Goal: Transaction & Acquisition: Download file/media

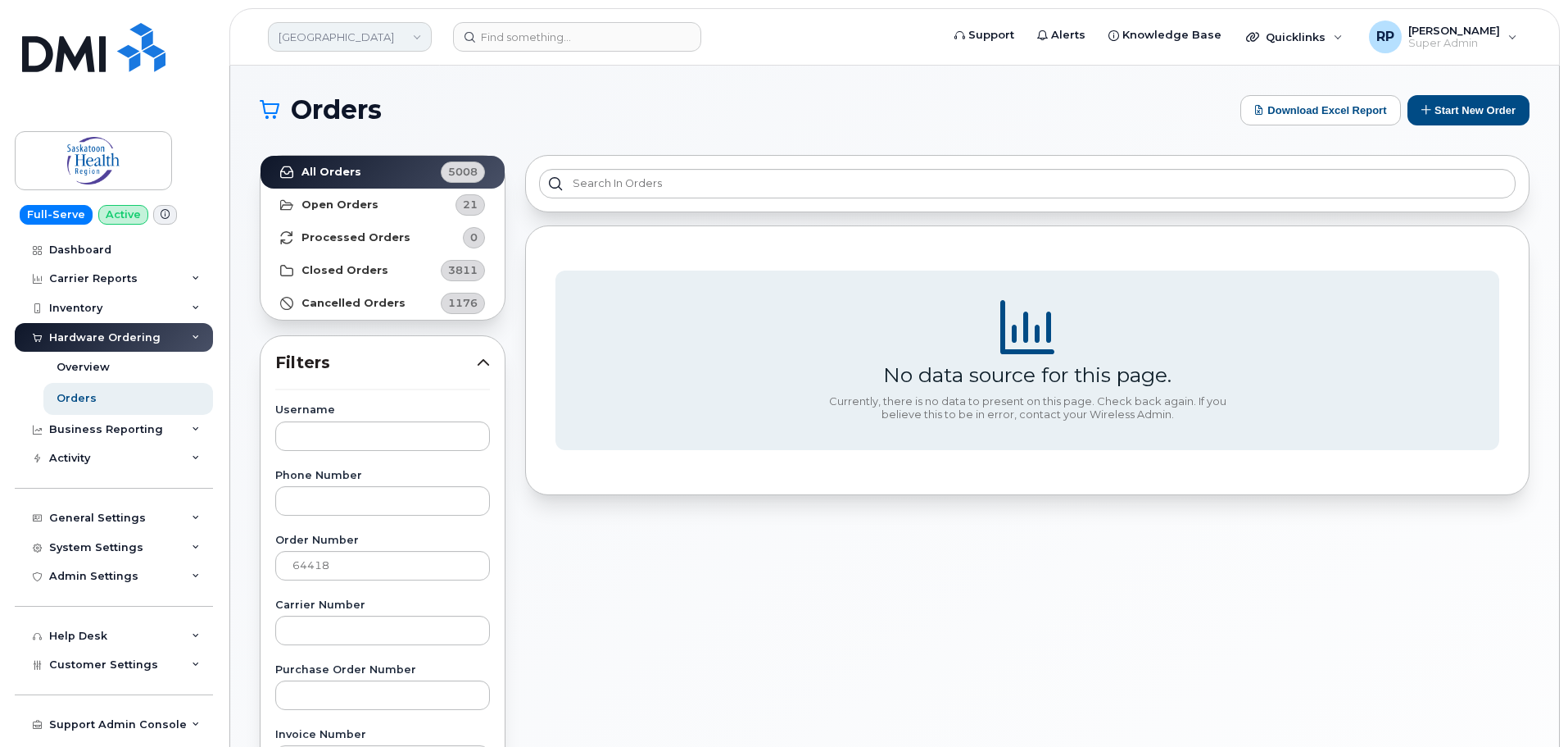
click at [341, 41] on link "[GEOGRAPHIC_DATA]" at bounding box center [350, 37] width 163 height 30
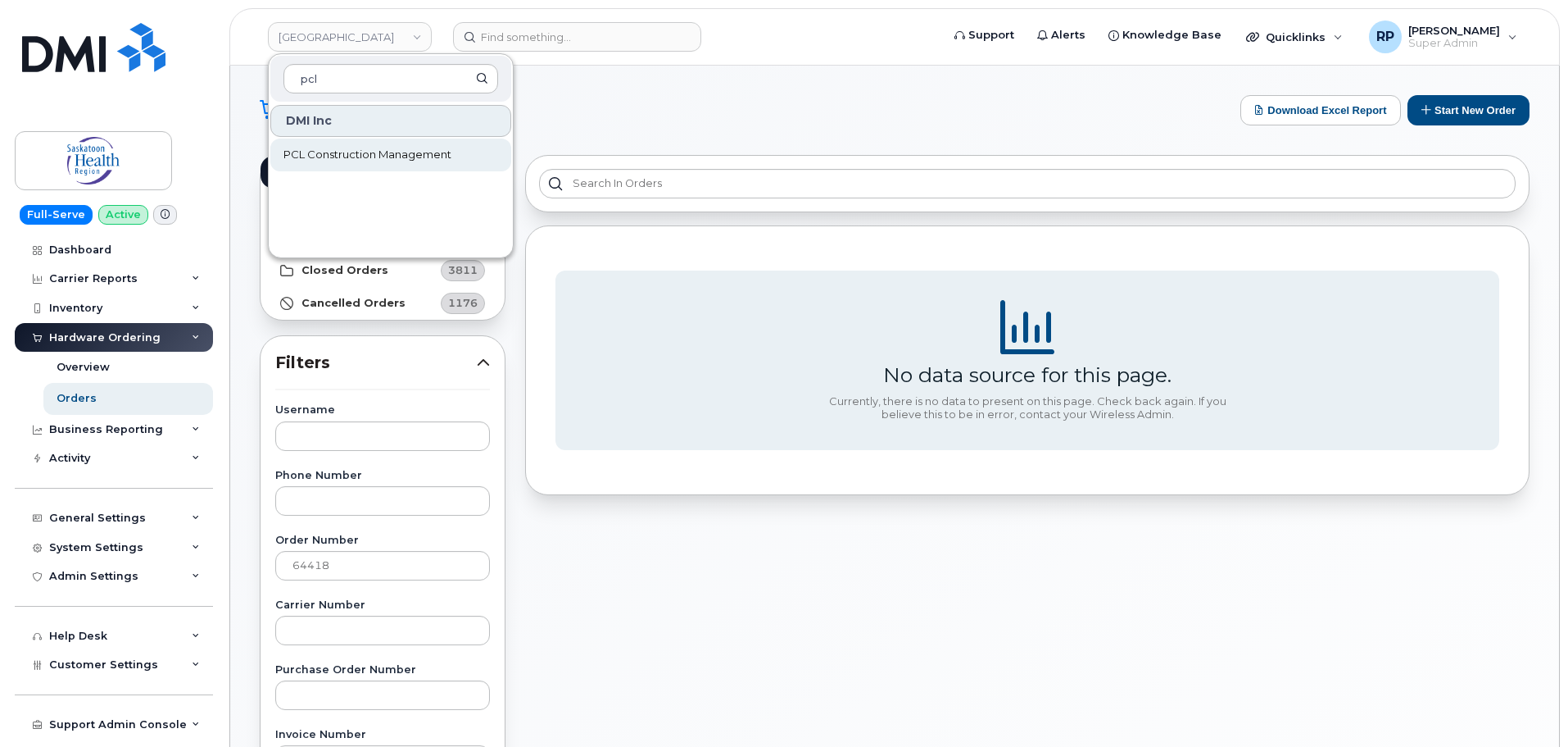
type input "pcl"
click at [363, 161] on span "PCL Construction Management" at bounding box center [367, 155] width 168 height 16
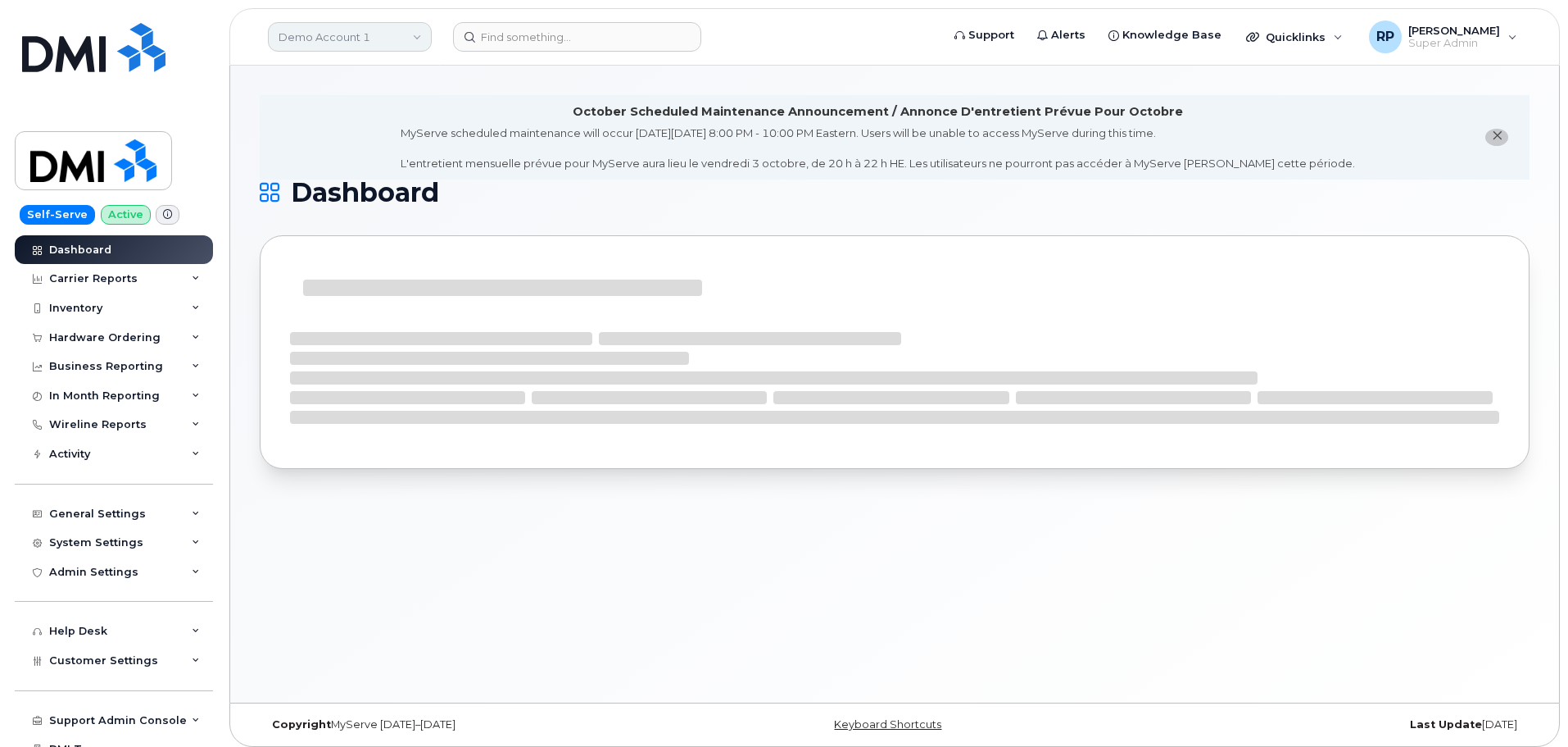
click at [303, 31] on link "Demo Account 1" at bounding box center [350, 37] width 163 height 30
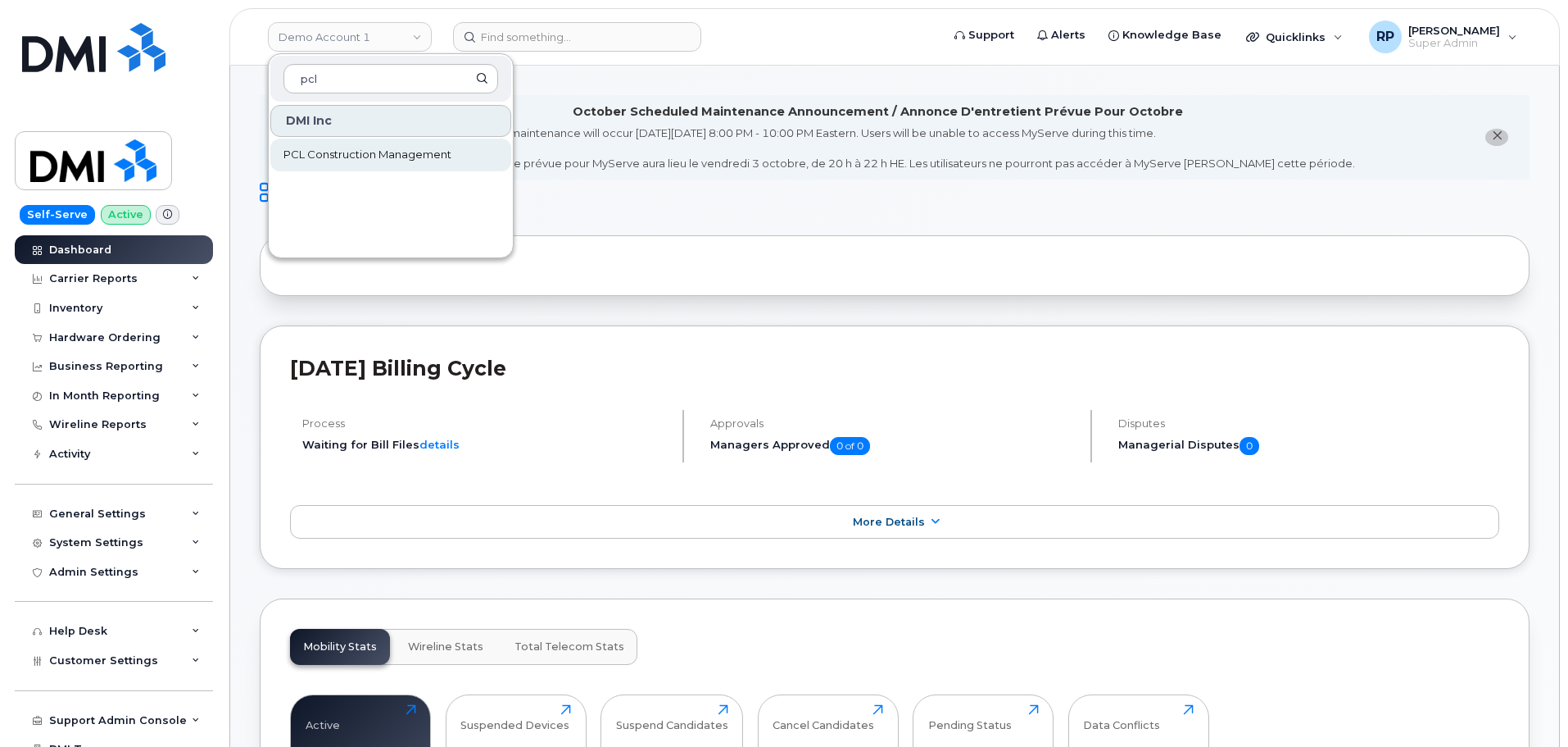
type input "pcl"
drag, startPoint x: 354, startPoint y: 160, endPoint x: 133, endPoint y: 183, distance: 222.2
click at [354, 160] on span "PCL Construction Management" at bounding box center [367, 155] width 168 height 16
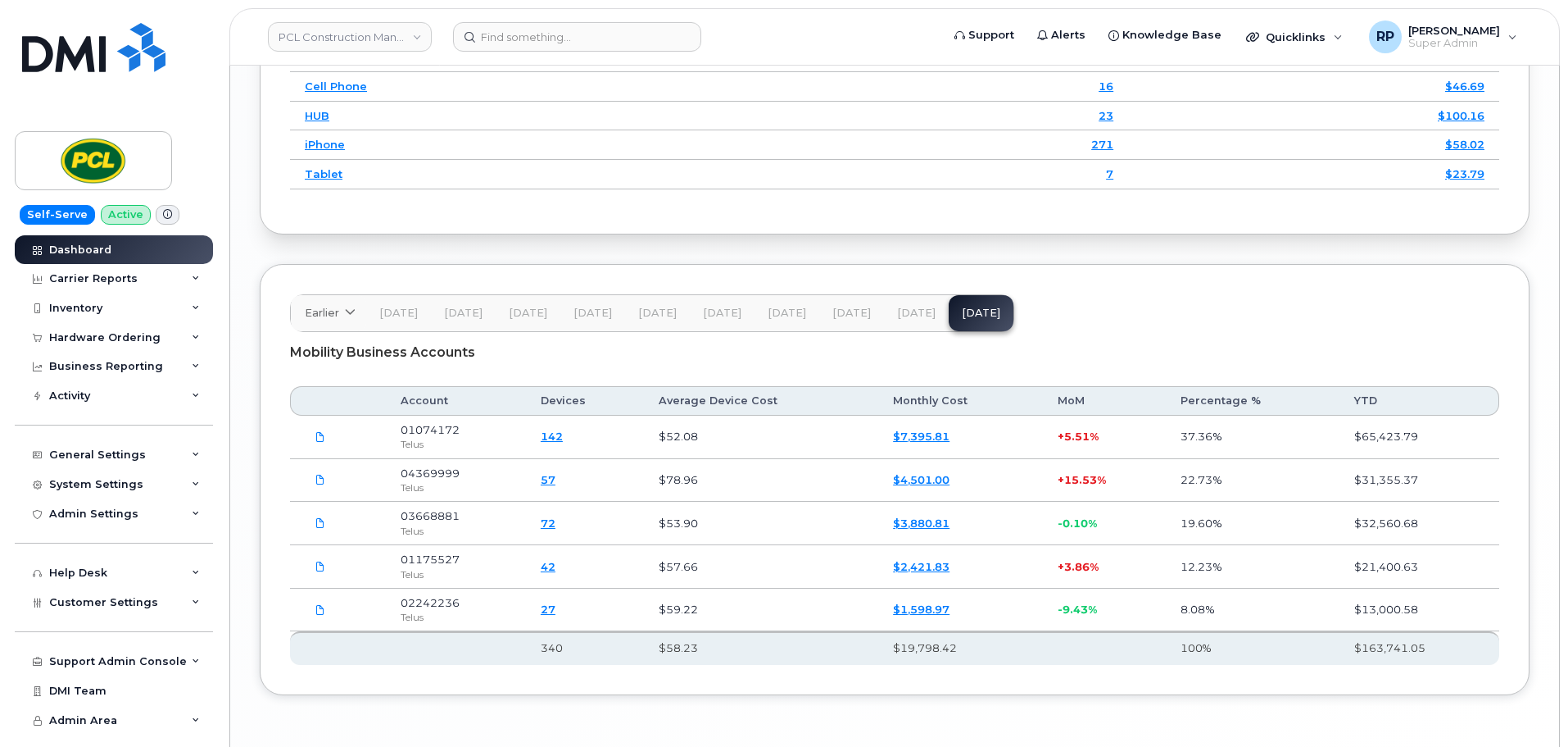
scroll to position [2379, 0]
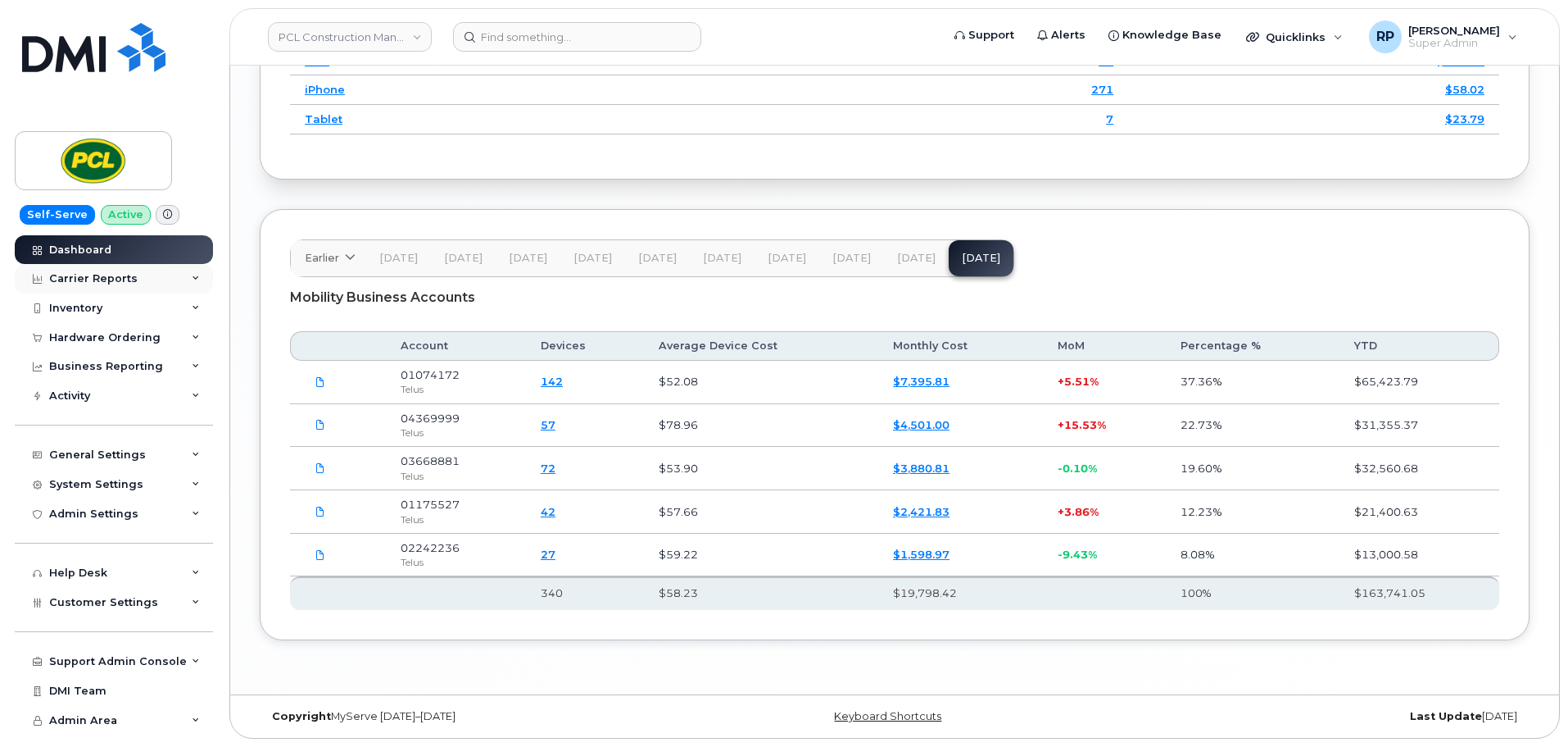
click at [113, 281] on div "Carrier Reports" at bounding box center [93, 279] width 88 height 13
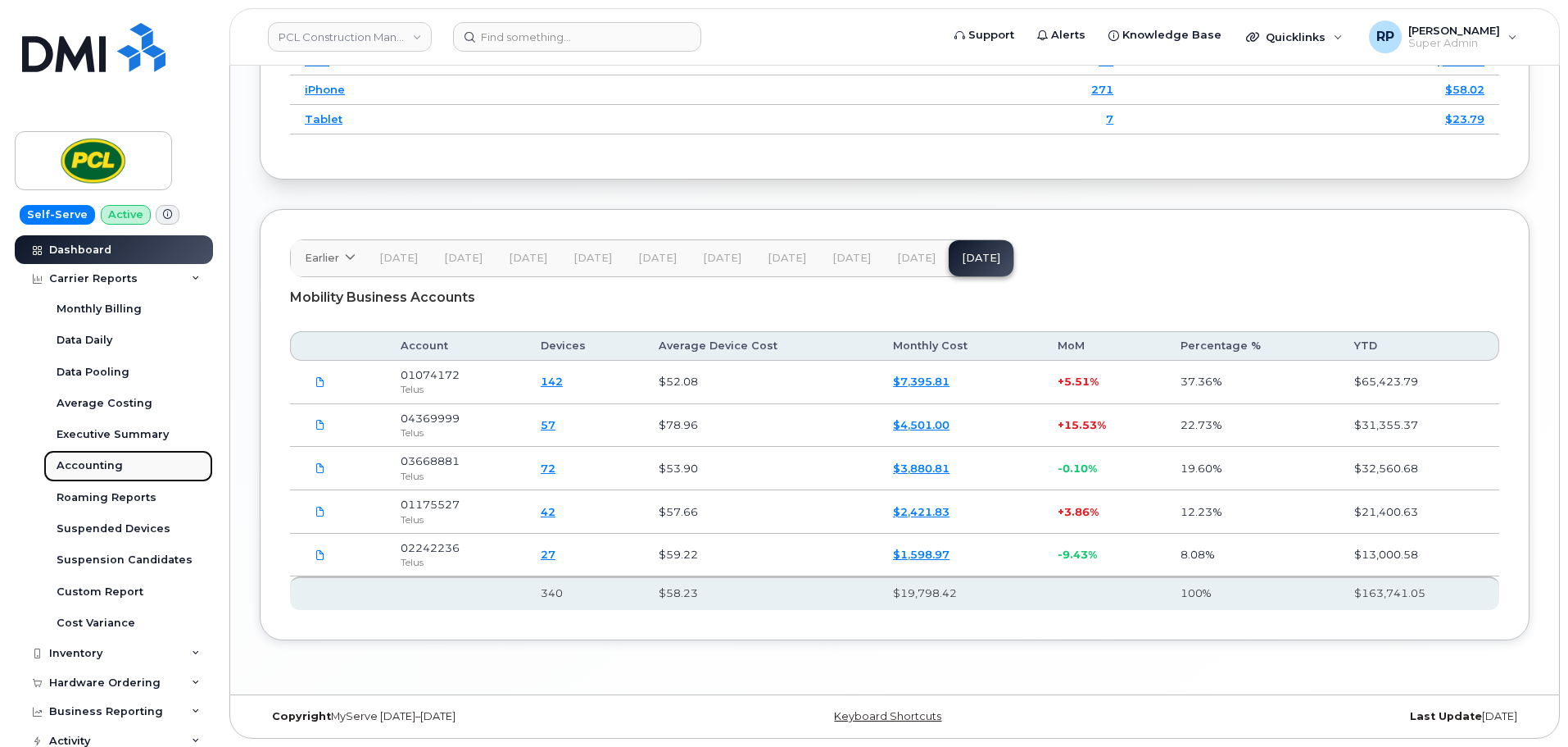
click at [92, 461] on div "Accounting" at bounding box center [89, 465] width 66 height 14
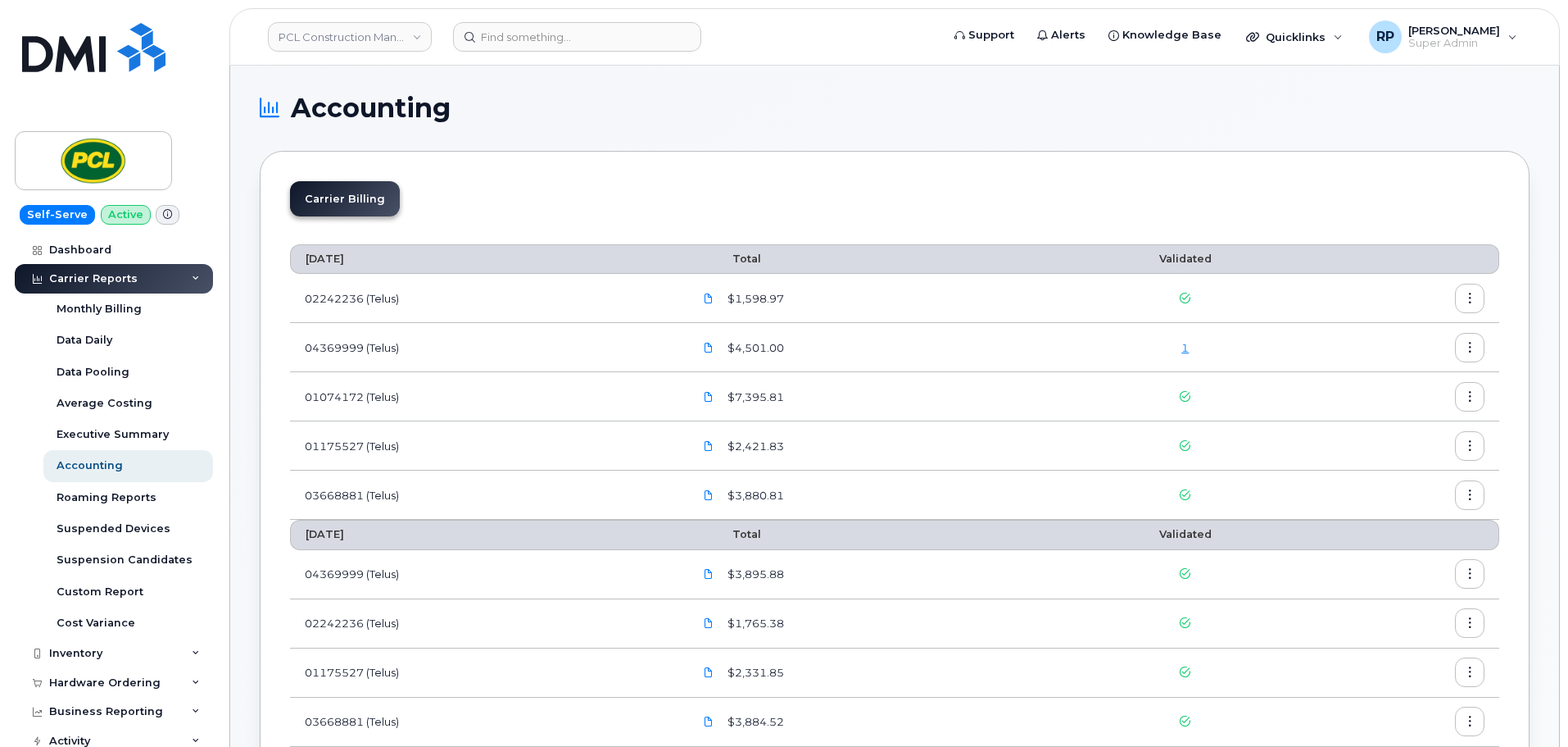
click at [1189, 355] on div "1" at bounding box center [1185, 348] width 228 height 15
click at [1188, 350] on link "1" at bounding box center [1185, 348] width 8 height 13
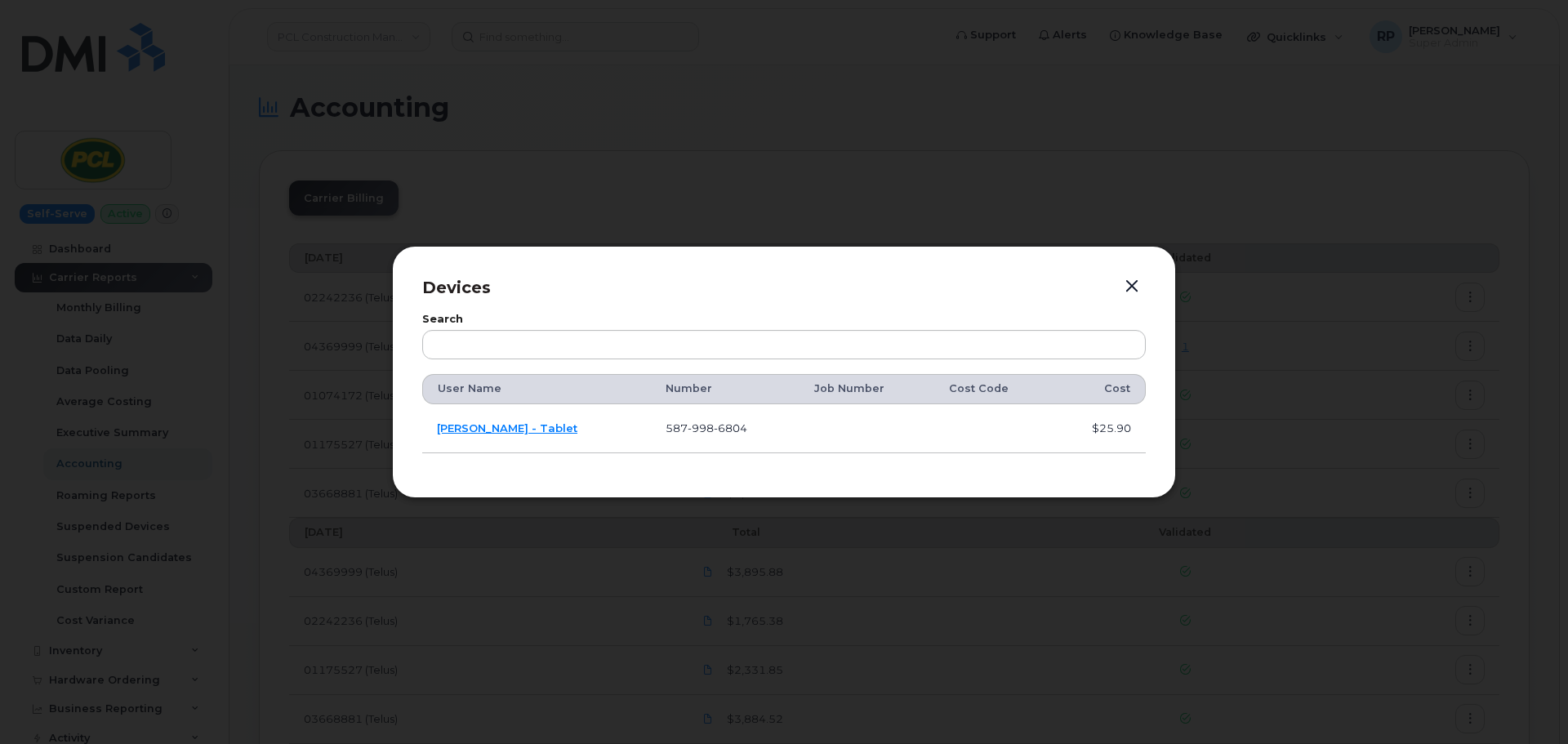
click at [1137, 291] on button "button" at bounding box center [1132, 286] width 25 height 23
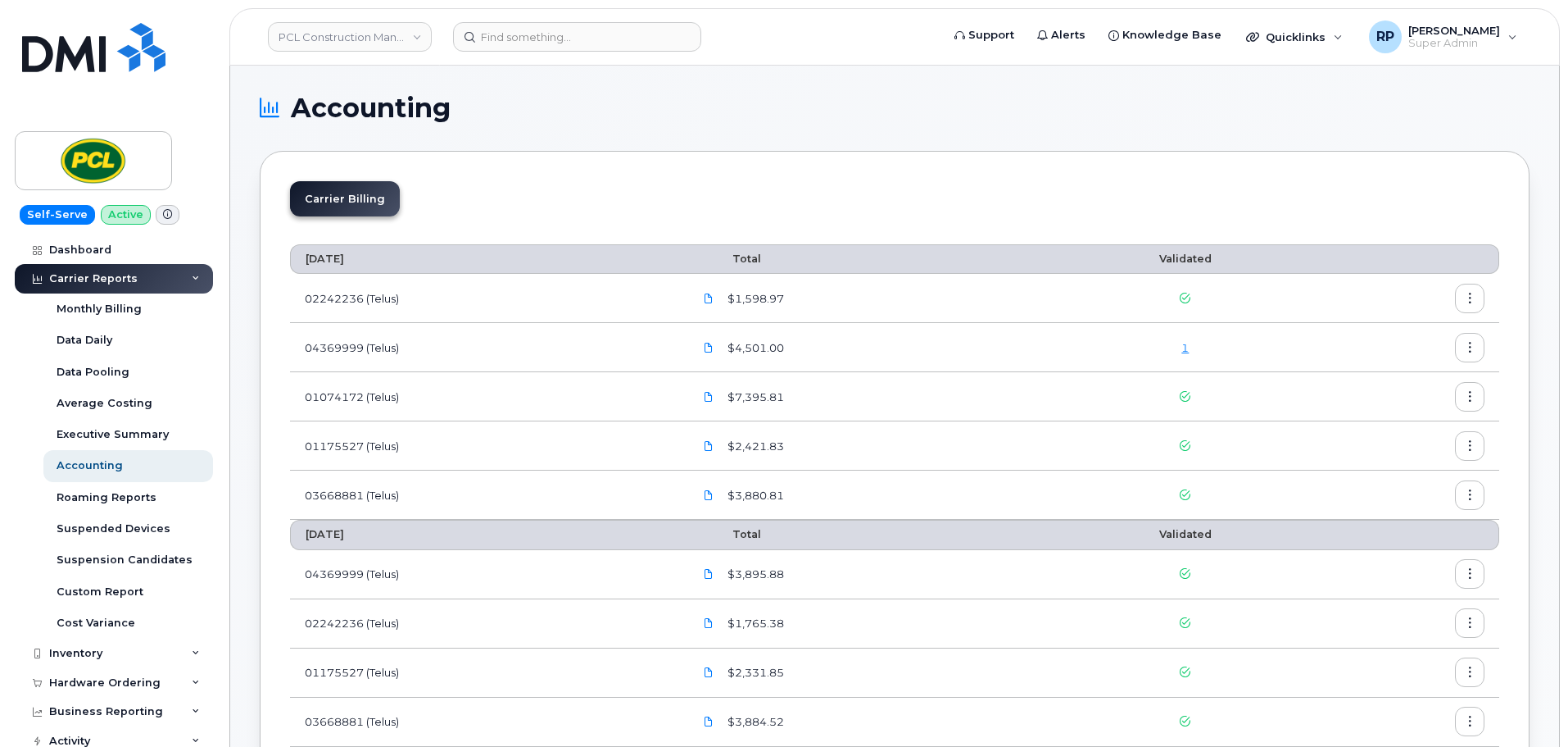
click at [1191, 352] on div "1" at bounding box center [1185, 348] width 228 height 15
click at [1185, 348] on link "1" at bounding box center [1185, 348] width 8 height 13
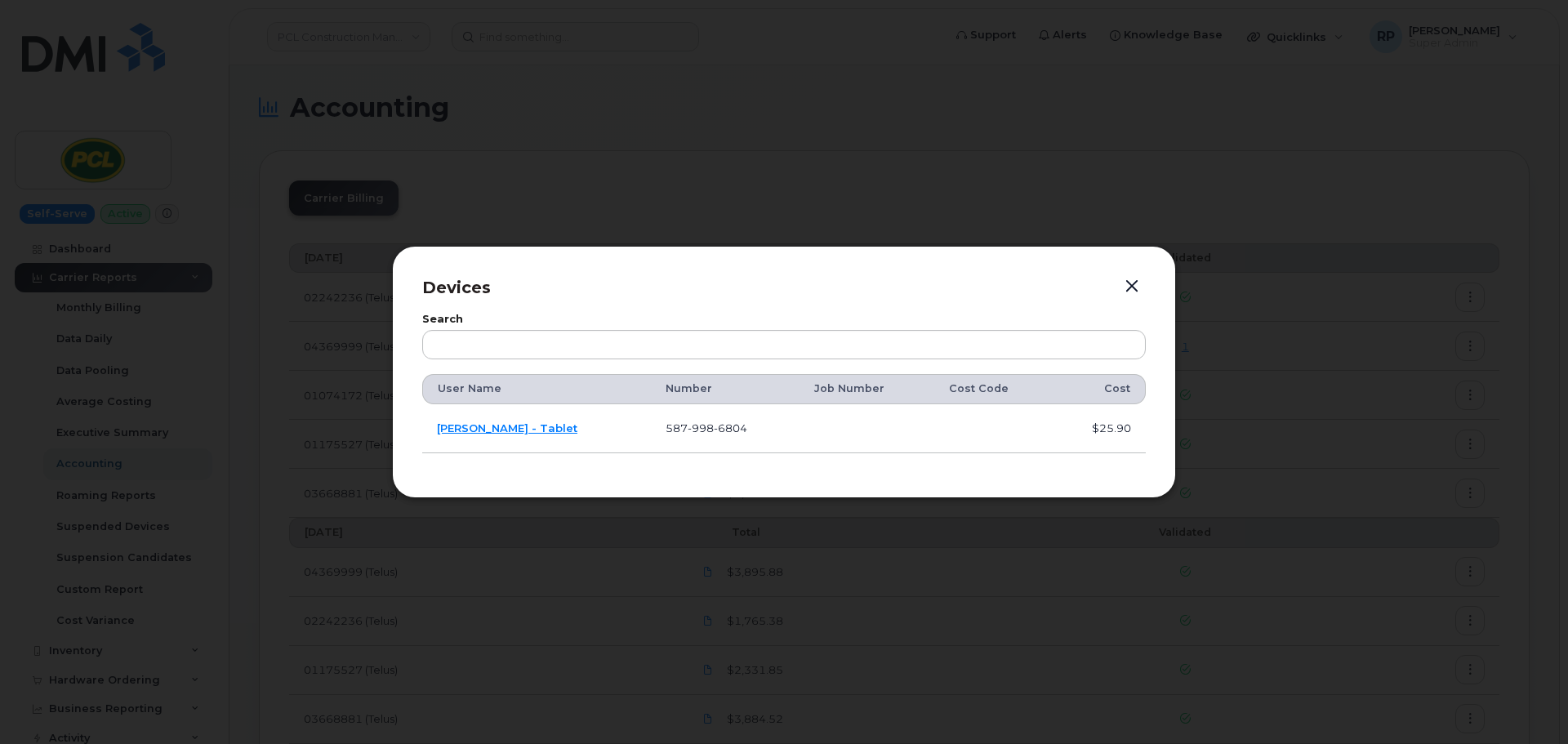
drag, startPoint x: 1126, startPoint y: 278, endPoint x: 1107, endPoint y: 305, distance: 33.0
click at [1126, 278] on button "button" at bounding box center [1132, 286] width 25 height 23
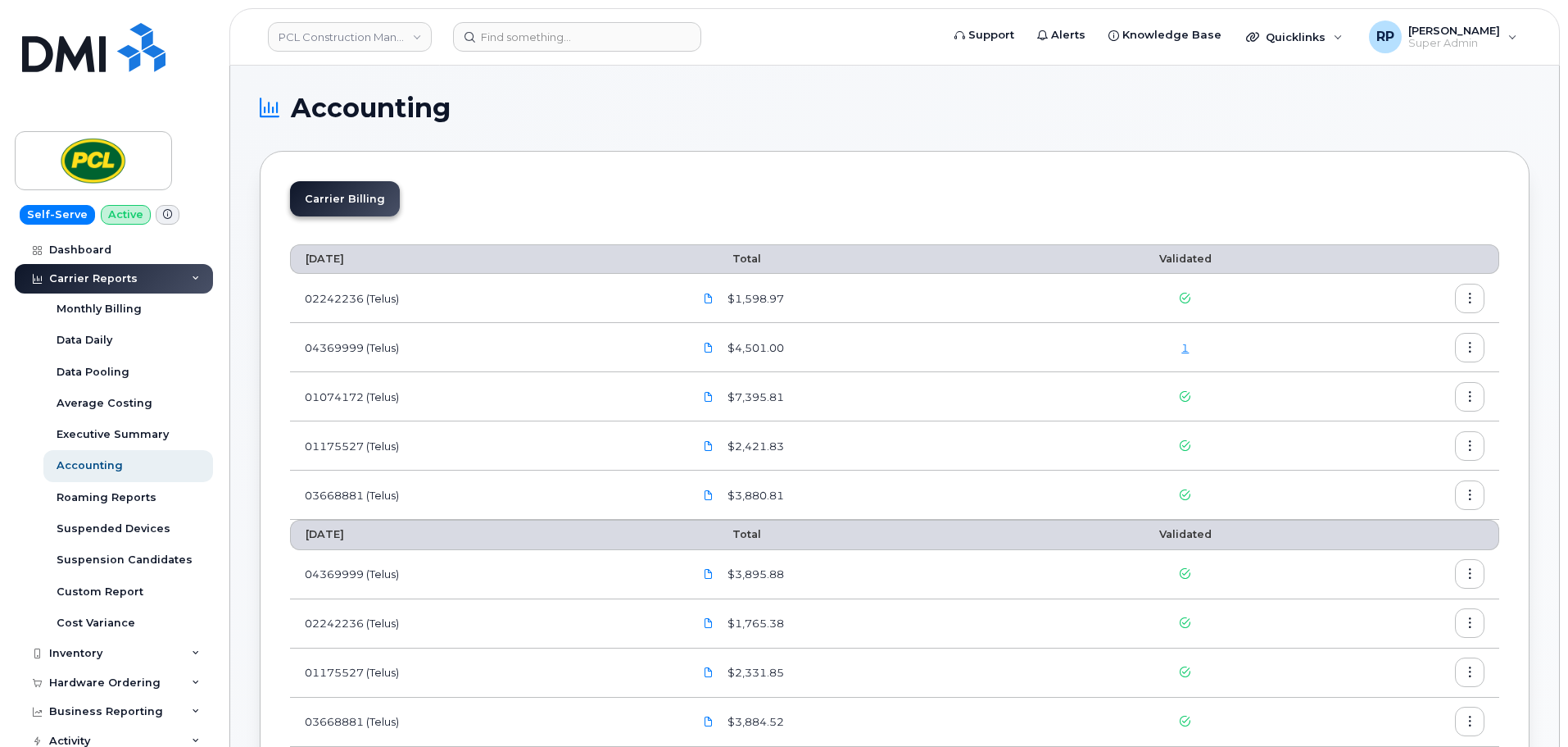
click at [1187, 347] on link "1" at bounding box center [1185, 348] width 8 height 13
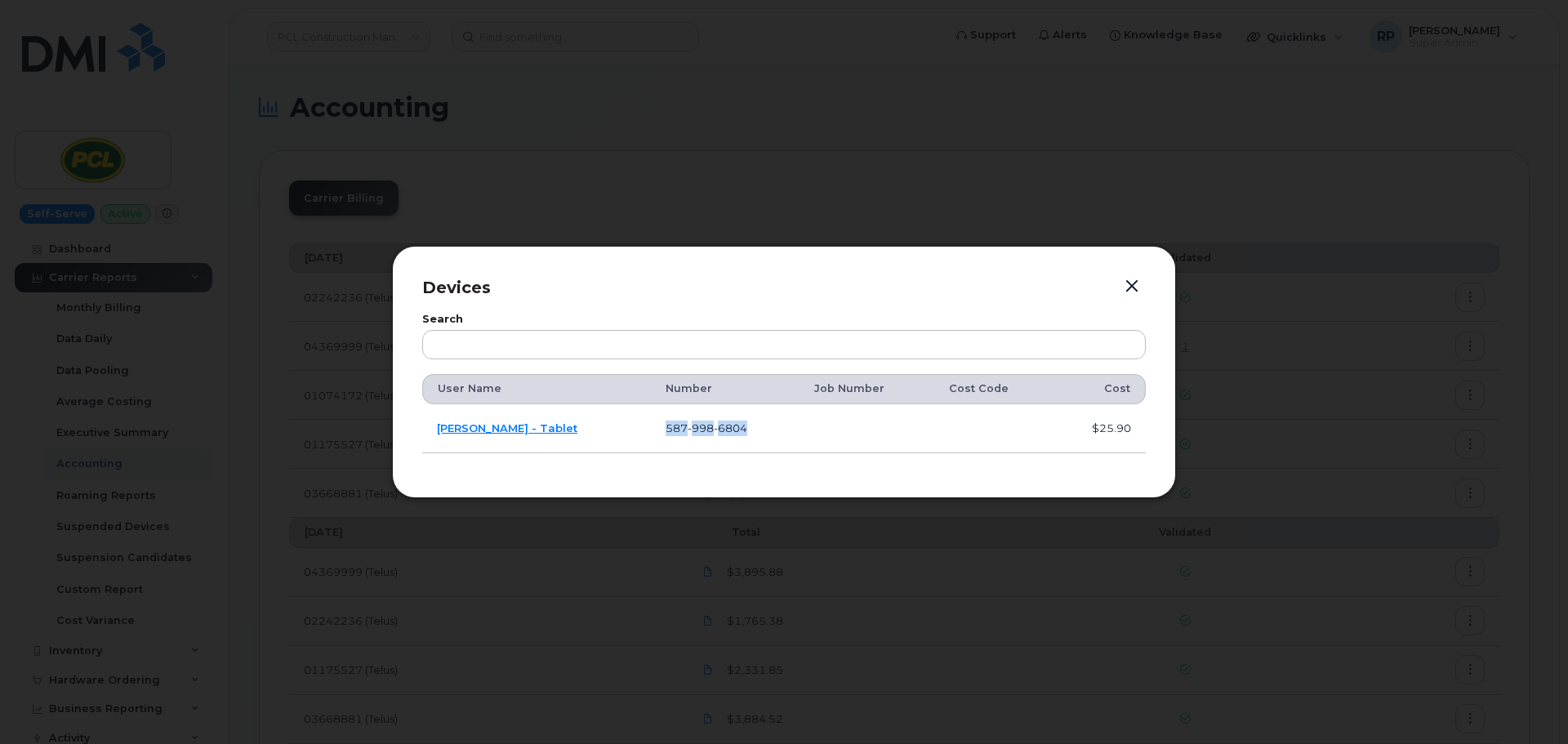
drag, startPoint x: 769, startPoint y: 429, endPoint x: 667, endPoint y: 429, distance: 102.0
click at [664, 431] on td "587 998 6804" at bounding box center [725, 428] width 149 height 49
drag, startPoint x: 676, startPoint y: 426, endPoint x: 694, endPoint y: 435, distance: 20.1
click at [694, 435] on td "587 998 6804" at bounding box center [725, 428] width 149 height 49
drag, startPoint x: 743, startPoint y: 430, endPoint x: 664, endPoint y: 428, distance: 79.0
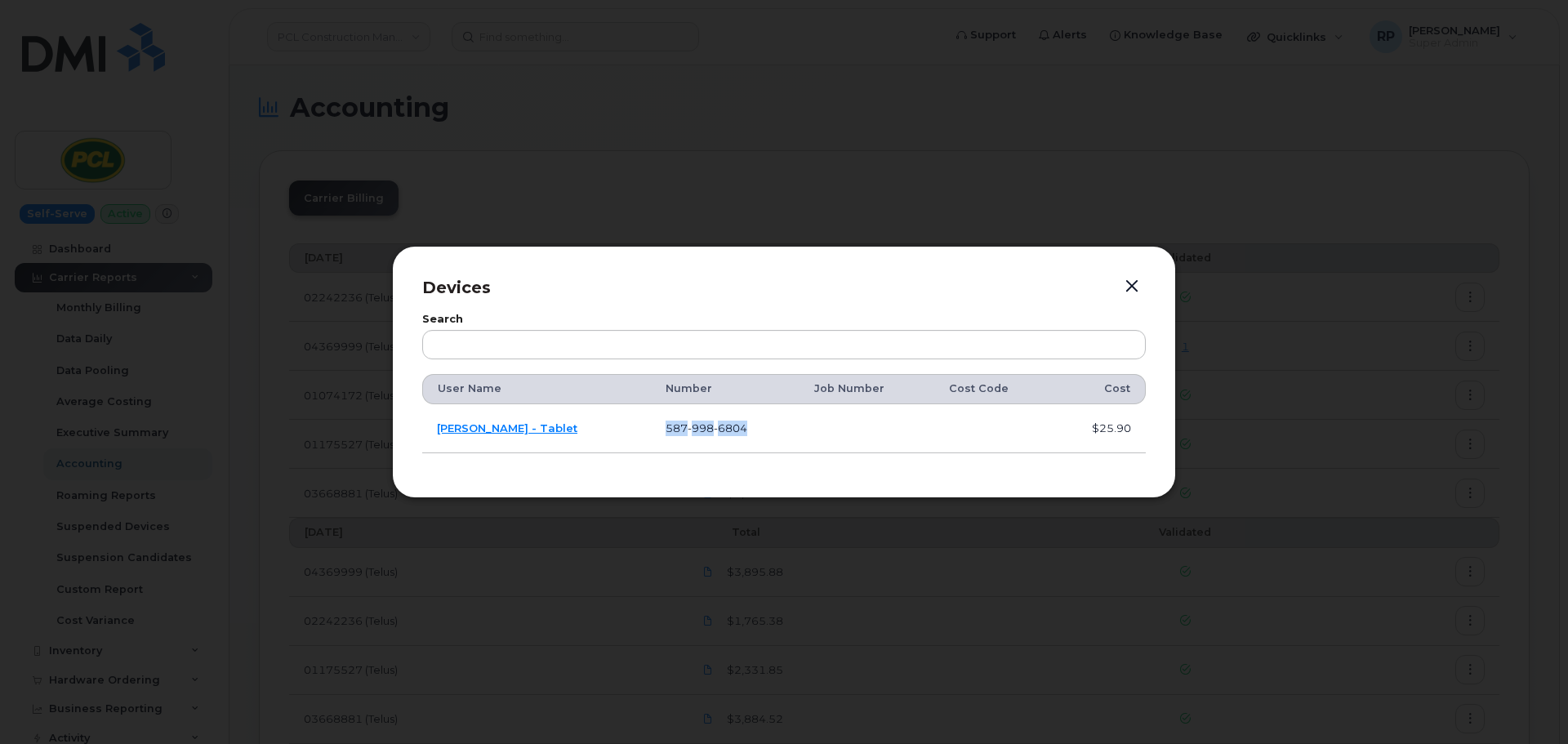
click at [666, 428] on span "587 998 6804" at bounding box center [706, 428] width 81 height 13
copy span "587 998 6804"
click at [1131, 287] on button "button" at bounding box center [1132, 286] width 25 height 23
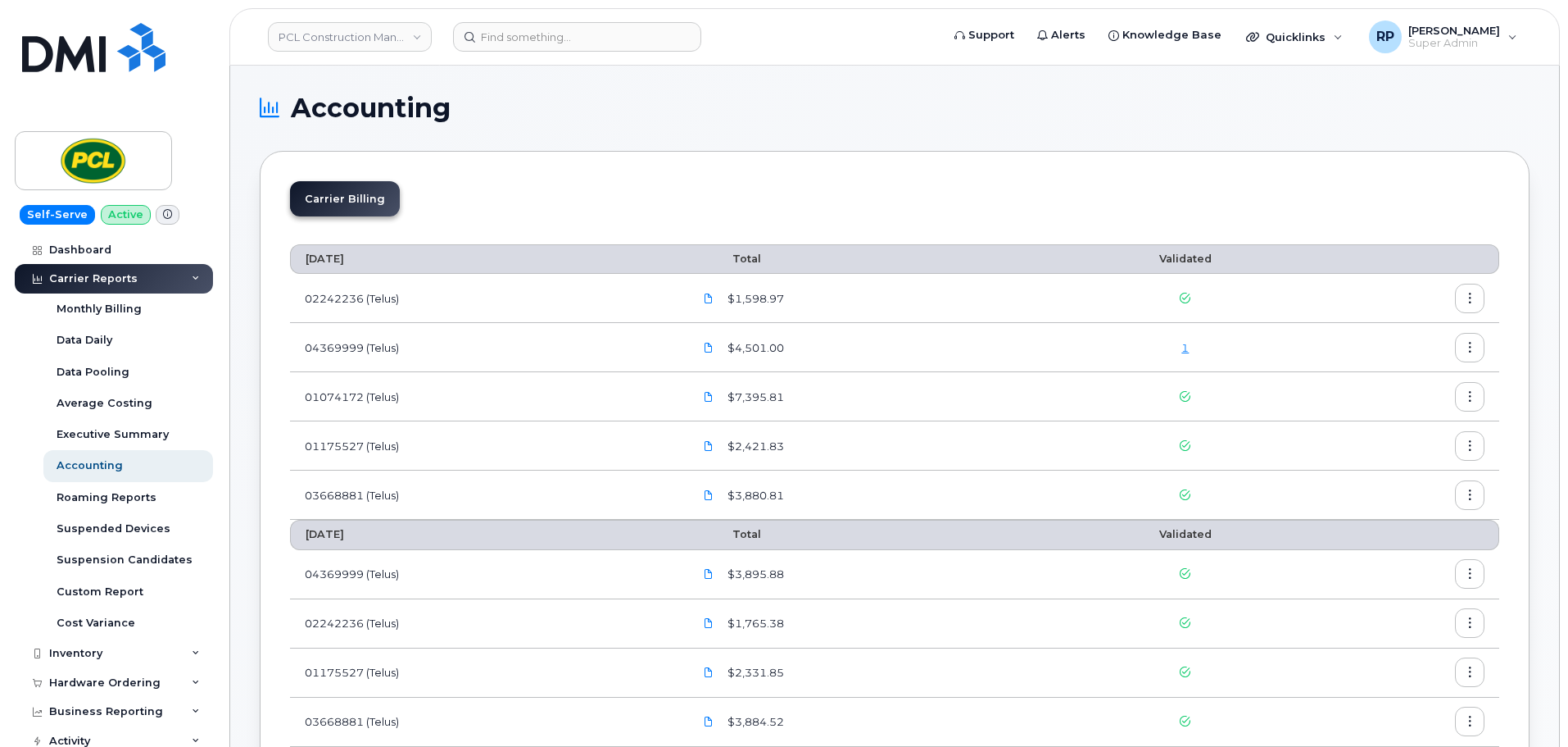
click at [1474, 388] on button "button" at bounding box center [1469, 396] width 30 height 30
click at [1384, 460] on span "Download" at bounding box center [1394, 462] width 63 height 14
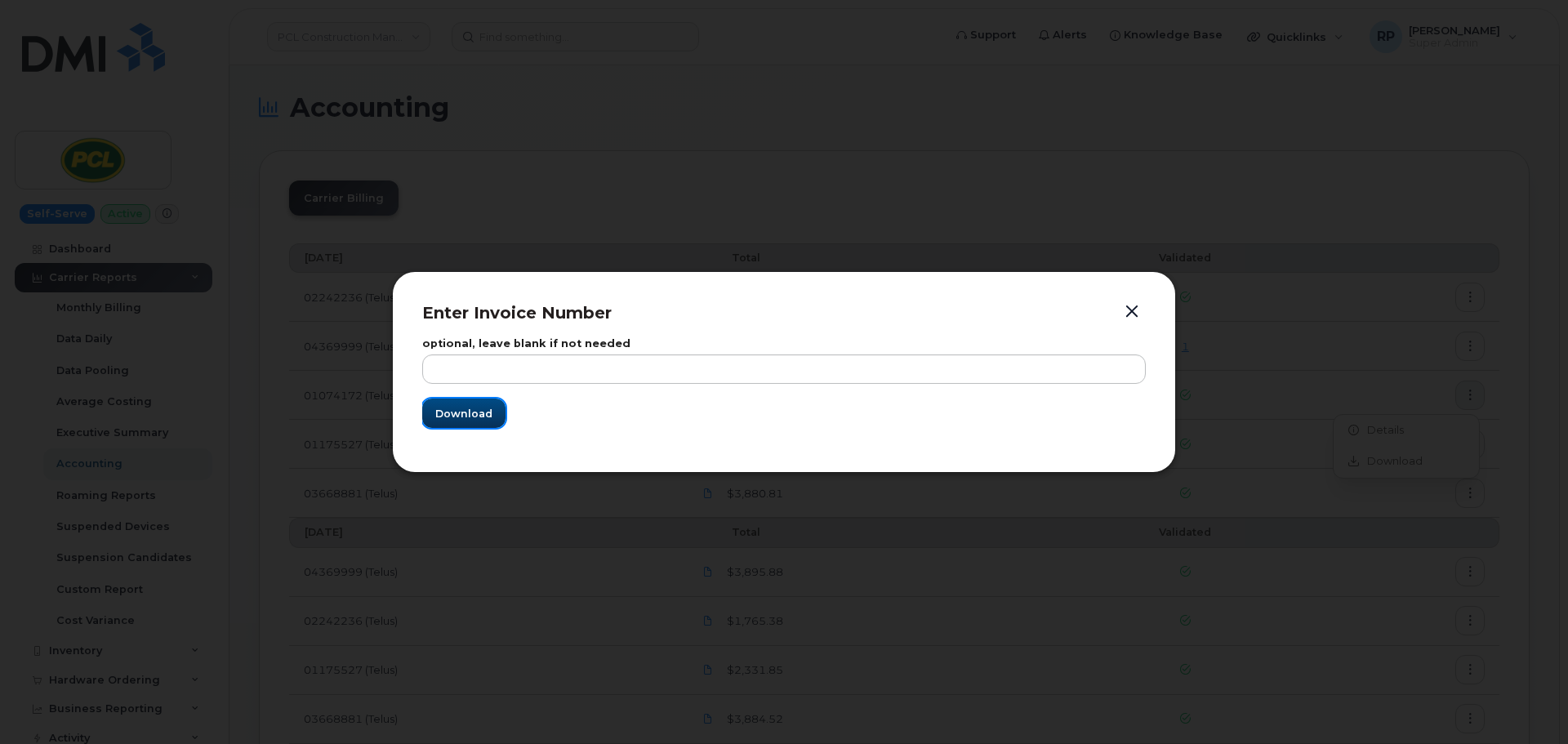
click at [455, 413] on span "Download" at bounding box center [464, 414] width 57 height 15
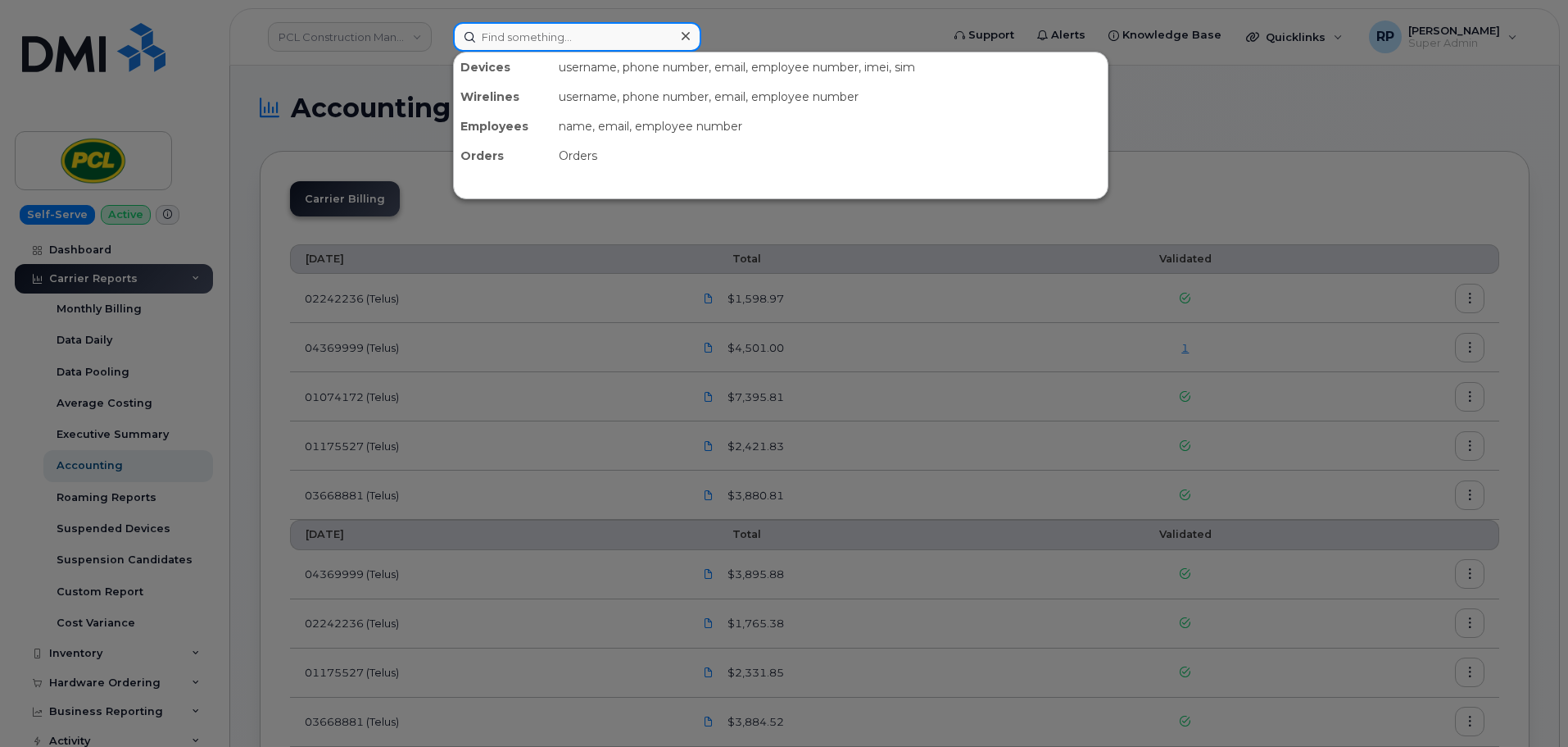
click at [567, 37] on input at bounding box center [576, 37] width 248 height 30
paste input "User Name Cell Phone Carrier Job Number Cost Code Airdrie CHC - Hub 5875856382 …"
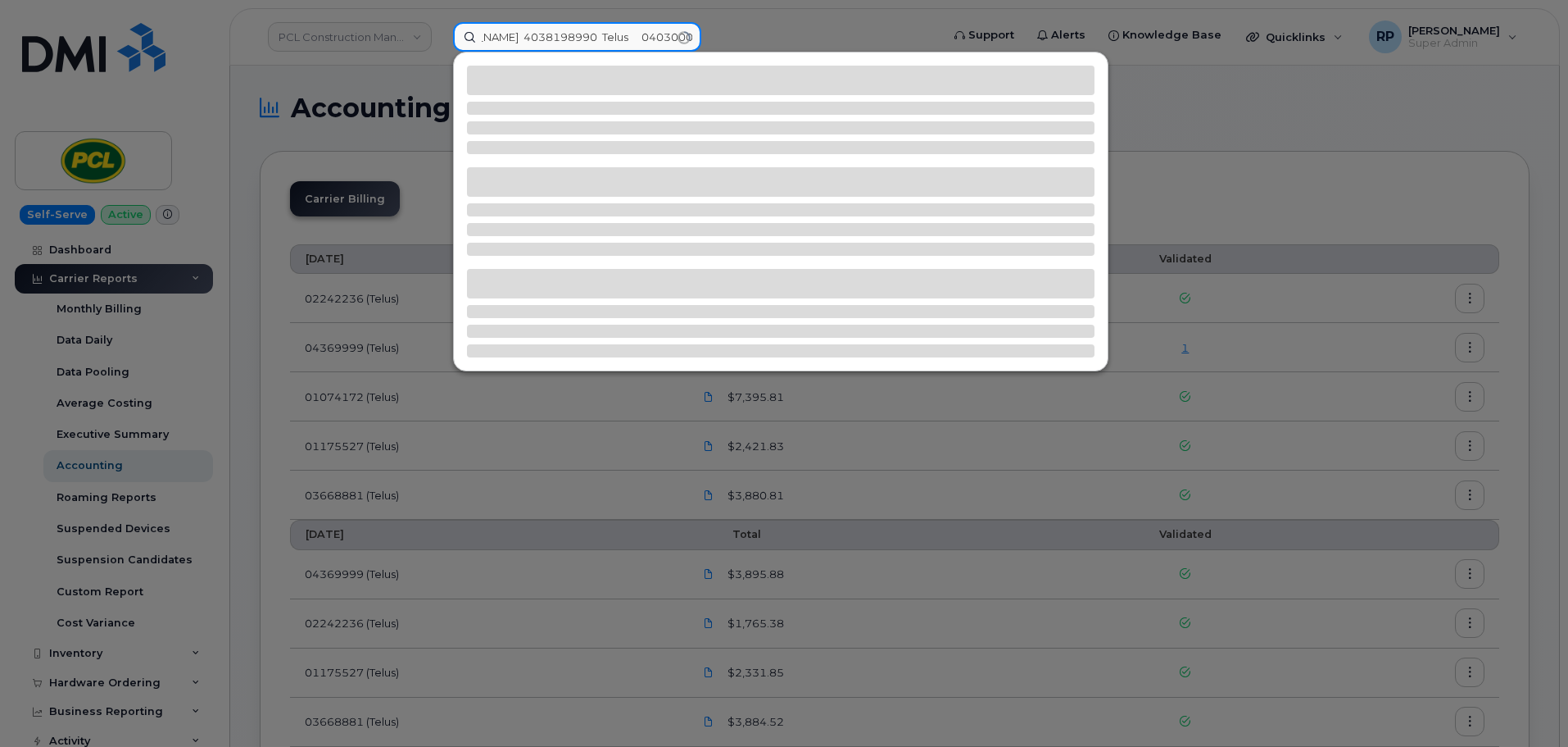
type input "User Name Cell Phone Carrier Job Number Cost Code Airdrie CHC - Hub 5875856382 …"
drag, startPoint x: 535, startPoint y: 40, endPoint x: 754, endPoint y: 43, distance: 219.0
click at [754, 43] on div "User Name Cell Phone Carrier Job Number Cost Code Airdrie CHC - Hub 5875856382 …" at bounding box center [691, 37] width 502 height 30
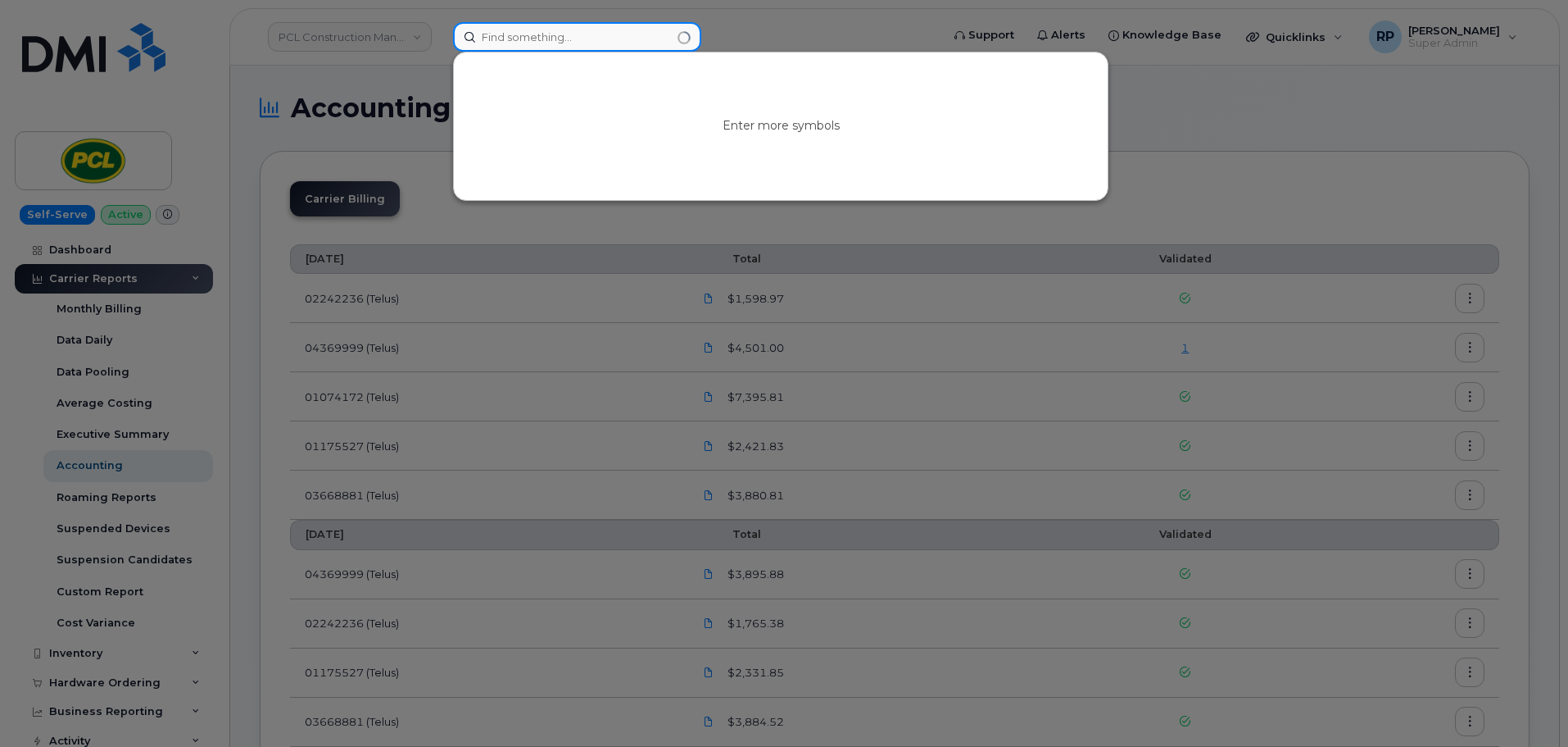
paste input "5879986804"
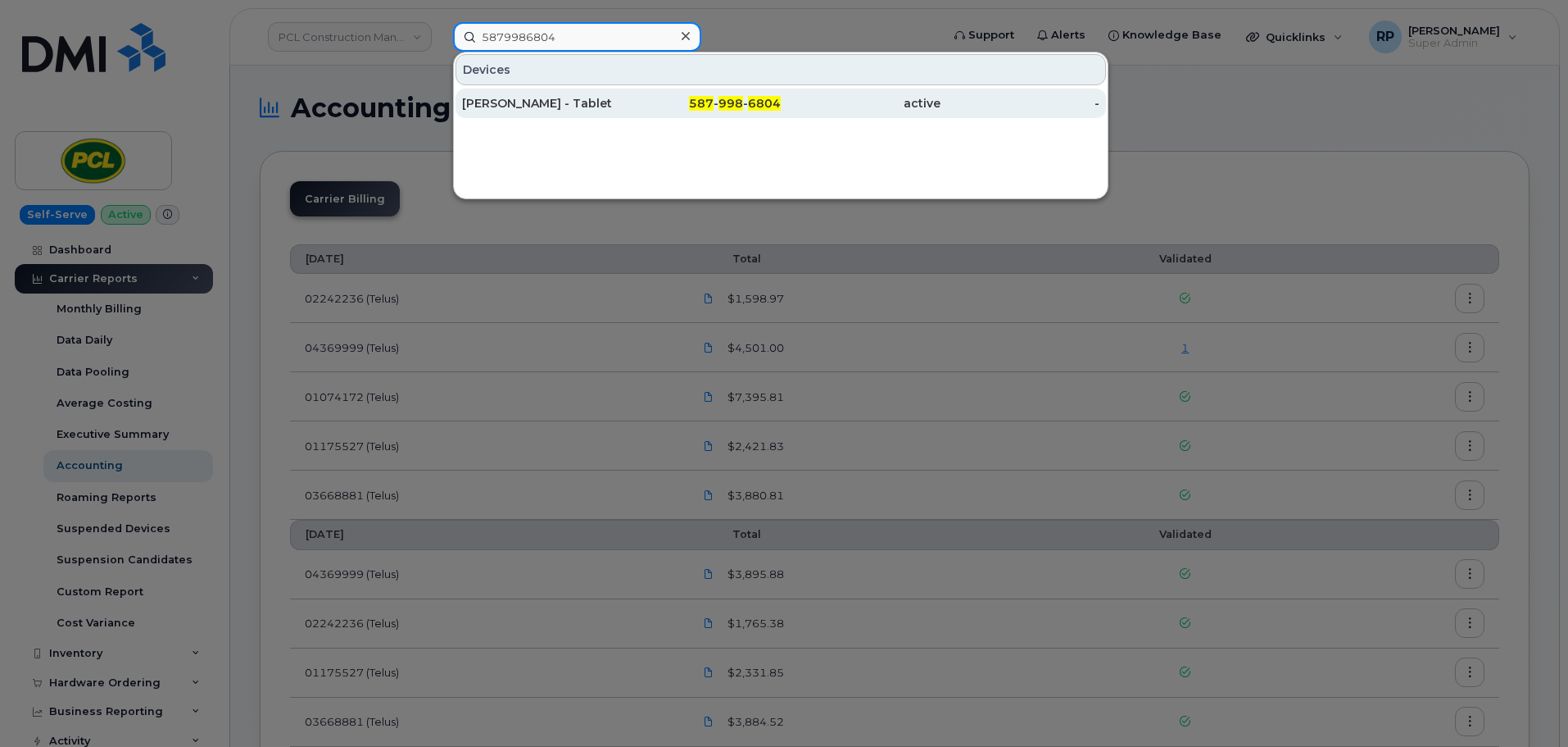
type input "5879986804"
click at [697, 107] on span "587" at bounding box center [701, 103] width 25 height 14
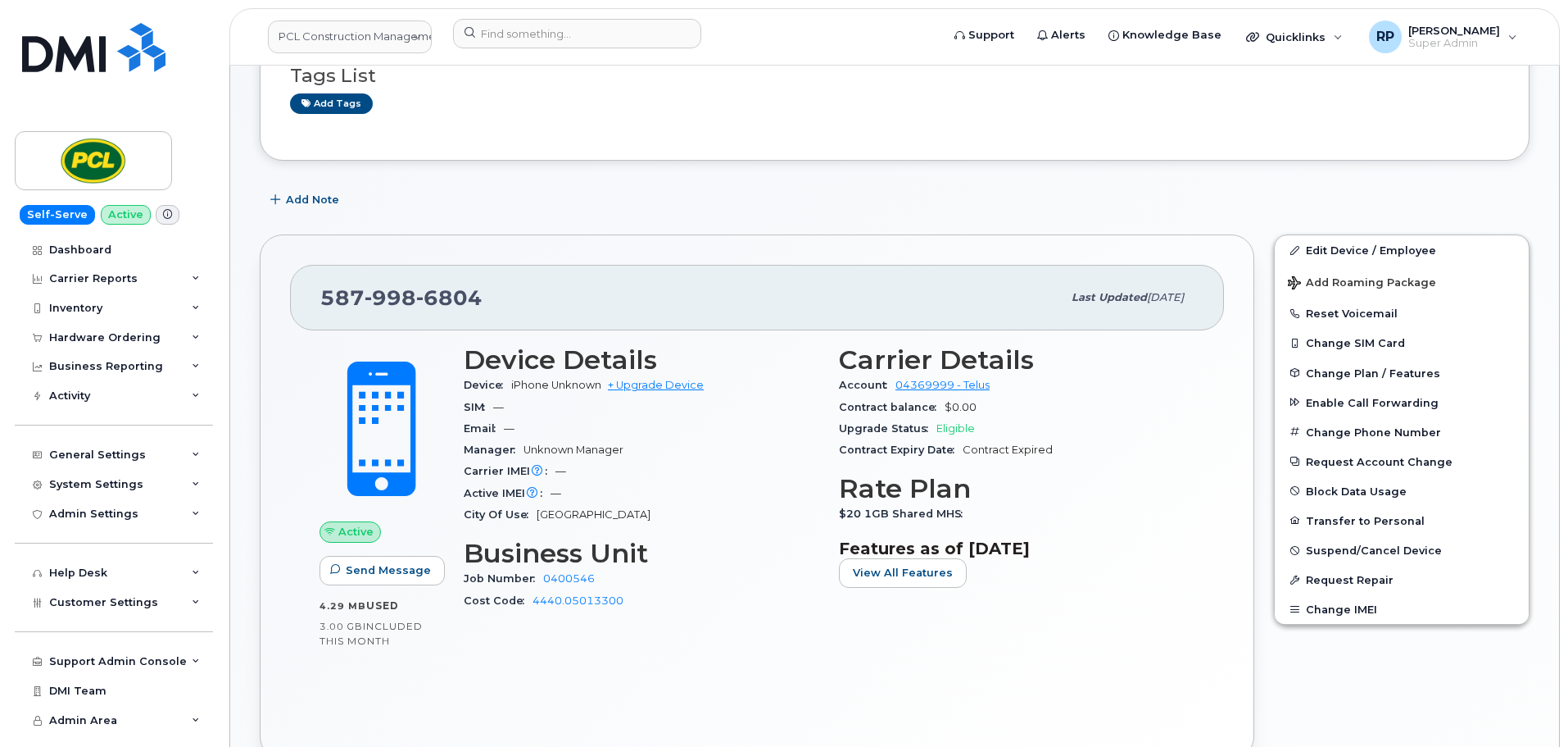
scroll to position [137, 0]
